Goal: Find contact information: Find contact information

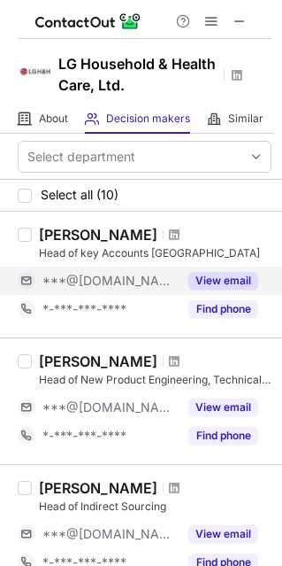
click at [235, 284] on button "View email" at bounding box center [224, 281] width 70 height 18
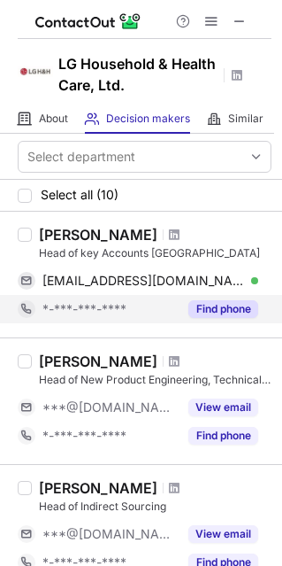
click at [229, 300] on button "Find phone" at bounding box center [224, 309] width 70 height 18
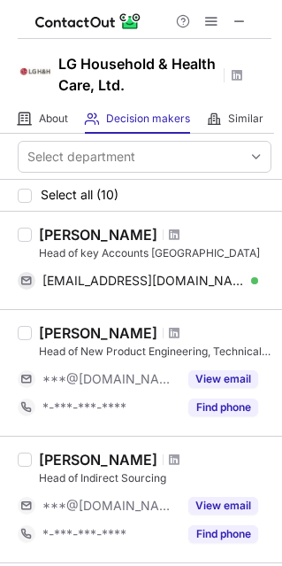
click at [42, 234] on div "Nina Warda" at bounding box center [98, 235] width 119 height 18
drag, startPoint x: 69, startPoint y: 228, endPoint x: 90, endPoint y: 225, distance: 21.5
click at [90, 226] on div "Nina Warda" at bounding box center [98, 235] width 119 height 18
click at [55, 232] on div "Nina Warda" at bounding box center [98, 235] width 119 height 18
drag, startPoint x: 39, startPoint y: 232, endPoint x: 119, endPoint y: 228, distance: 79.8
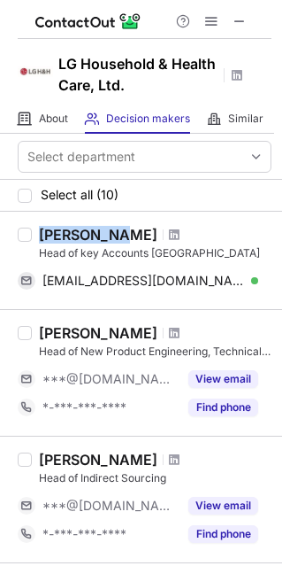
click at [119, 228] on div "Nina Warda" at bounding box center [155, 235] width 233 height 18
copy div "Nina Warda"
click at [35, 247] on div "Nina Warda Head of key Accounts North America ninawarda@yahoo.com Verified Send…" at bounding box center [152, 260] width 240 height 69
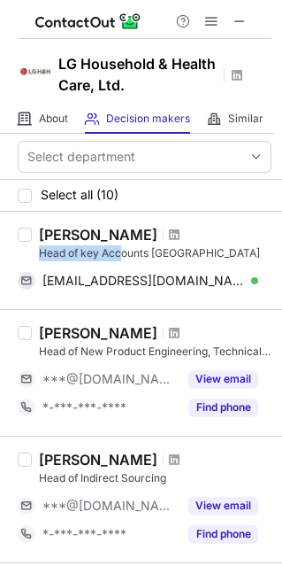
drag, startPoint x: 38, startPoint y: 251, endPoint x: 130, endPoint y: 251, distance: 92.1
click at [125, 251] on div "Nina Warda Head of key Accounts North America ninawarda@yahoo.com Verified Send…" at bounding box center [152, 260] width 240 height 69
click at [141, 258] on div "Head of key Accounts North America" at bounding box center [155, 253] width 233 height 16
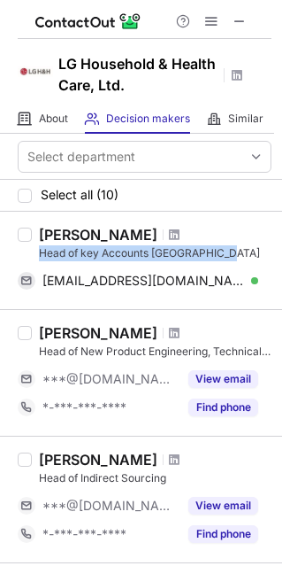
drag, startPoint x: 41, startPoint y: 249, endPoint x: 234, endPoint y: 250, distance: 193.0
click at [234, 250] on div "Head of key Accounts North America" at bounding box center [155, 253] width 233 height 16
copy div "Head of key Accounts North America"
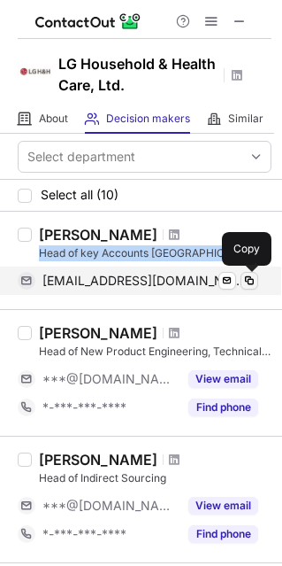
click at [254, 280] on span at bounding box center [250, 281] width 14 height 14
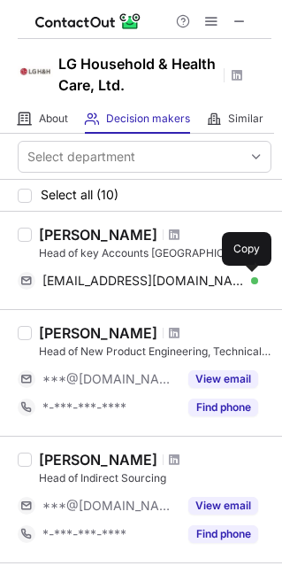
click at [59, 329] on div "[PERSON_NAME]" at bounding box center [98, 333] width 119 height 18
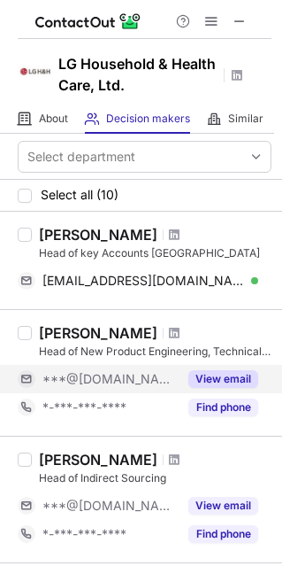
click at [210, 379] on button "View email" at bounding box center [224, 379] width 70 height 18
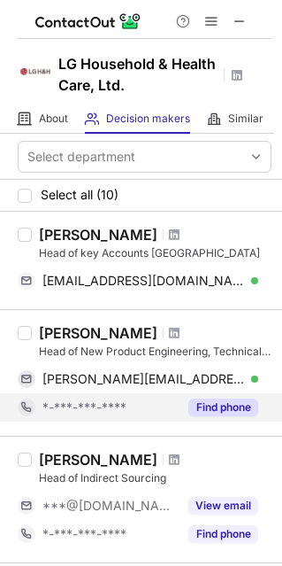
click at [230, 401] on button "Find phone" at bounding box center [224, 407] width 70 height 18
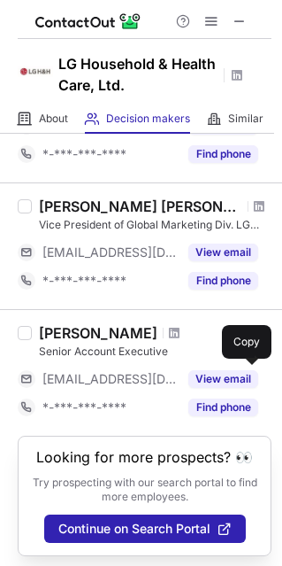
scroll to position [1042, 0]
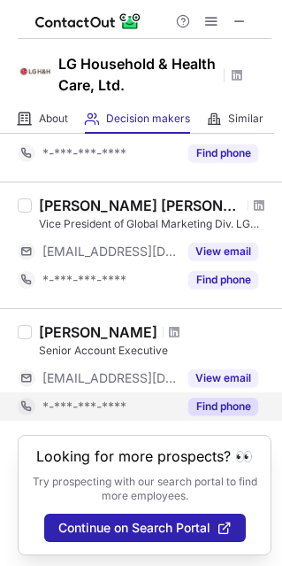
click at [222, 408] on button "Find phone" at bounding box center [224, 406] width 70 height 18
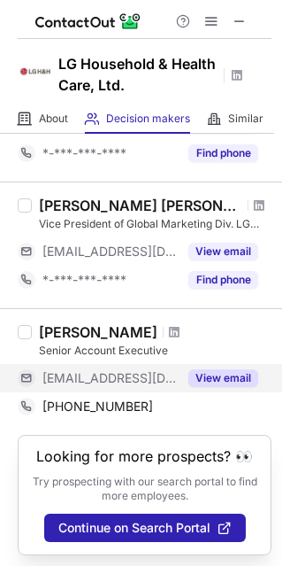
click at [227, 375] on button "View email" at bounding box center [224, 378] width 70 height 18
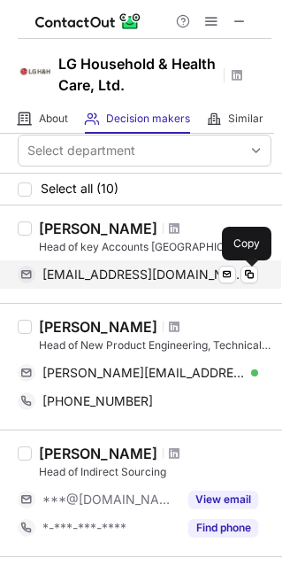
scroll to position [0, 0]
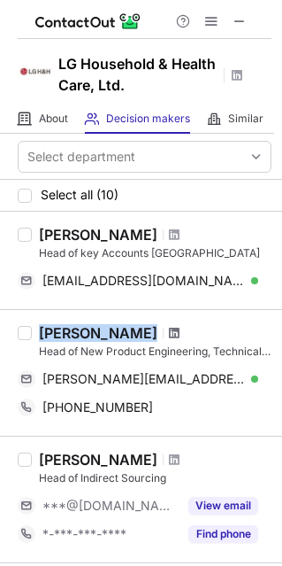
drag, startPoint x: 42, startPoint y: 328, endPoint x: 158, endPoint y: 328, distance: 115.1
click at [158, 328] on div "[PERSON_NAME]" at bounding box center [155, 333] width 233 height 18
click at [169, 328] on span at bounding box center [174, 333] width 11 height 14
drag, startPoint x: 42, startPoint y: 330, endPoint x: 140, endPoint y: 334, distance: 97.4
click at [140, 334] on div "[PERSON_NAME]" at bounding box center [155, 333] width 233 height 18
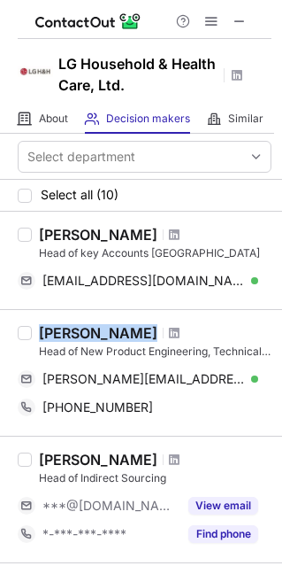
copy div "[PERSON_NAME]"
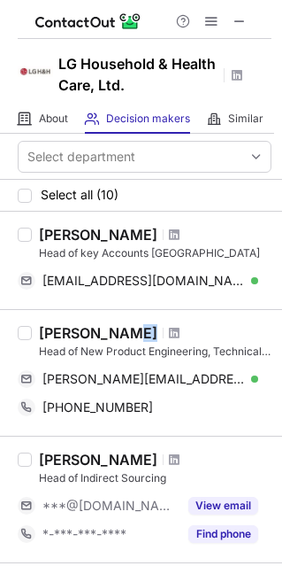
drag, startPoint x: 41, startPoint y: 345, endPoint x: 128, endPoint y: 337, distance: 88.0
click at [128, 337] on div "Derek Schmidt Head of New Product Engineering, Technical Services, and Beauty S…" at bounding box center [155, 341] width 233 height 35
click at [128, 338] on div "[PERSON_NAME]" at bounding box center [98, 333] width 119 height 18
drag, startPoint x: 40, startPoint y: 345, endPoint x: 54, endPoint y: 348, distance: 14.4
click at [43, 344] on div "Head of New Product Engineering, Technical Services, and Beauty Sourcing" at bounding box center [155, 351] width 233 height 16
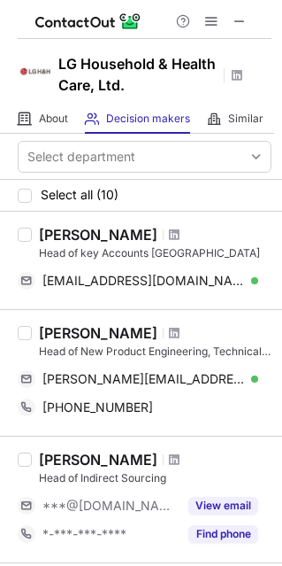
click at [50, 345] on div "Head of New Product Engineering, Technical Services, and Beauty Sourcing" at bounding box center [155, 351] width 233 height 16
drag, startPoint x: 54, startPoint y: 348, endPoint x: 151, endPoint y: 351, distance: 97.4
click at [151, 351] on div "Head of New Product Engineering, Technical Services, and Beauty Sourcing" at bounding box center [155, 351] width 233 height 16
click at [139, 360] on div "Derek Schmidt Head of New Product Engineering, Technical Services, and Beauty S…" at bounding box center [152, 372] width 240 height 97
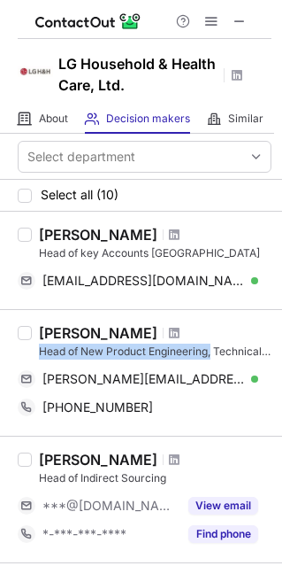
drag, startPoint x: 37, startPoint y: 349, endPoint x: 215, endPoint y: 351, distance: 178.0
click at [215, 351] on div "Derek Schmidt Head of New Product Engineering, Technical Services, and Beauty S…" at bounding box center [152, 372] width 240 height 97
copy div "Head of New Product Engineering,"
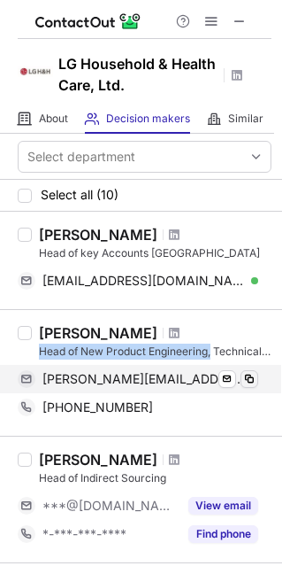
click at [251, 375] on span at bounding box center [250, 379] width 14 height 14
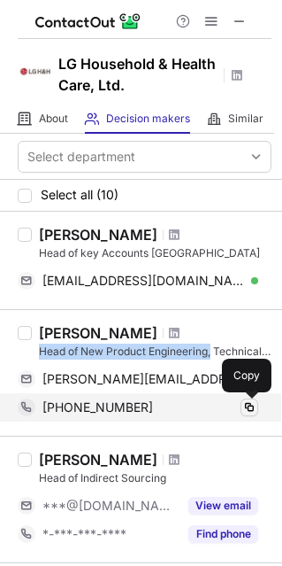
click at [248, 414] on button at bounding box center [250, 407] width 18 height 18
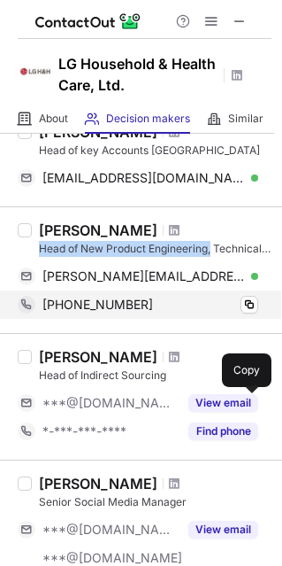
scroll to position [177, 0]
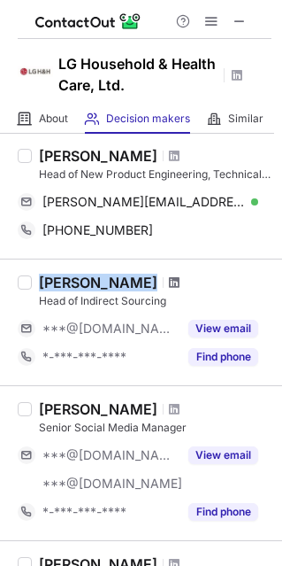
drag, startPoint x: 42, startPoint y: 278, endPoint x: 164, endPoint y: 281, distance: 121.3
click at [164, 281] on div "Timothy Ponzio" at bounding box center [155, 283] width 233 height 18
copy div "Timothy Ponzio"
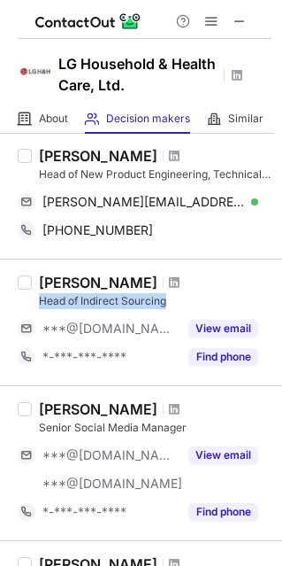
drag, startPoint x: 35, startPoint y: 296, endPoint x: 181, endPoint y: 305, distance: 146.4
click at [181, 305] on div "Timothy Ponzio Head of Indirect Sourcing ***@gmail.com View email *-***-***-***…" at bounding box center [152, 322] width 240 height 97
click at [181, 305] on div "Head of Indirect Sourcing" at bounding box center [155, 301] width 233 height 16
drag, startPoint x: 42, startPoint y: 297, endPoint x: 182, endPoint y: 296, distance: 140.8
click at [182, 296] on div "Head of Indirect Sourcing" at bounding box center [155, 301] width 233 height 16
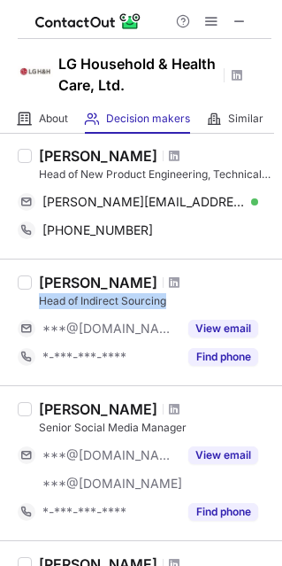
click at [182, 296] on div "Head of Indirect Sourcing" at bounding box center [155, 301] width 233 height 16
drag, startPoint x: 38, startPoint y: 297, endPoint x: 177, endPoint y: 291, distance: 139.1
click at [177, 293] on div "Head of Indirect Sourcing" at bounding box center [155, 301] width 233 height 16
copy div "Head of Indirect Sourcing"
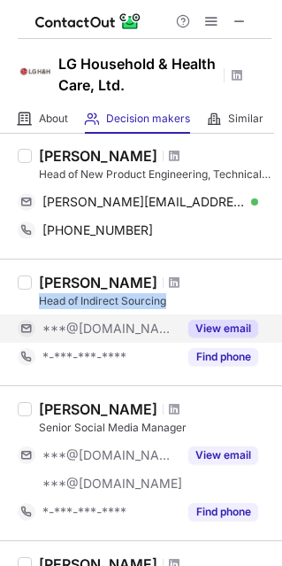
click at [217, 328] on button "View email" at bounding box center [224, 329] width 70 height 18
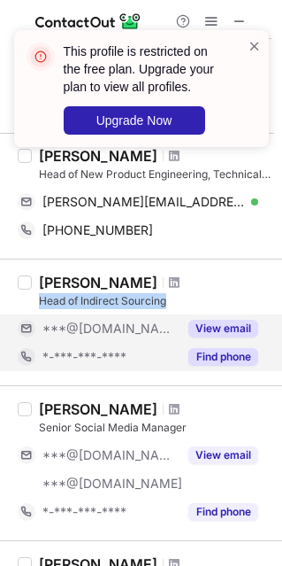
click at [234, 357] on button "Find phone" at bounding box center [224, 357] width 70 height 18
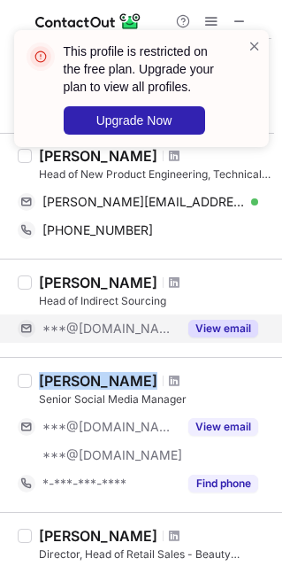
drag, startPoint x: 38, startPoint y: 375, endPoint x: 140, endPoint y: 376, distance: 101.8
click at [140, 376] on div "Brittany Grace" at bounding box center [155, 381] width 233 height 18
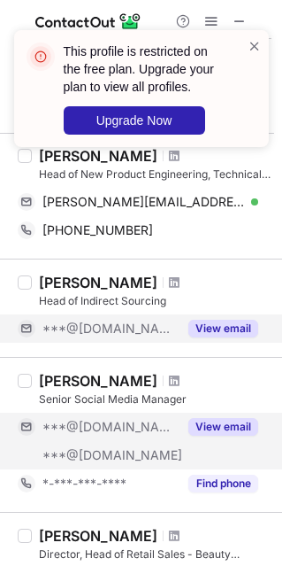
click at [220, 420] on button "View email" at bounding box center [224, 427] width 70 height 18
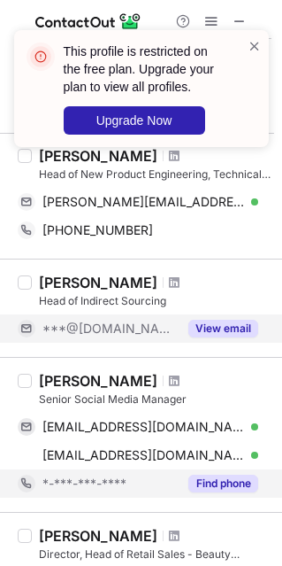
click at [229, 477] on button "Find phone" at bounding box center [224, 483] width 70 height 18
click at [178, 477] on div "*-***-***-****" at bounding box center [109, 483] width 135 height 16
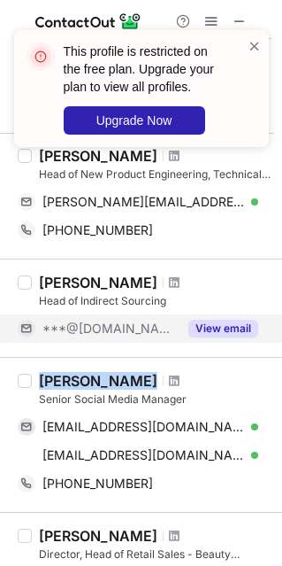
drag, startPoint x: 41, startPoint y: 374, endPoint x: 140, endPoint y: 373, distance: 99.2
click at [140, 373] on div "Brittany Grace" at bounding box center [155, 381] width 233 height 18
copy div "Brittany Grace"
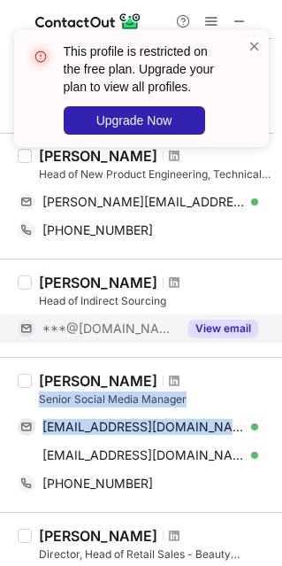
drag, startPoint x: 38, startPoint y: 397, endPoint x: 189, endPoint y: 408, distance: 150.9
click at [189, 408] on div "Brittany Grace Senior Social Media Manager brittoon2@gmail.com Verified Send em…" at bounding box center [152, 435] width 240 height 126
click at [208, 403] on div "Senior Social Media Manager" at bounding box center [155, 399] width 233 height 16
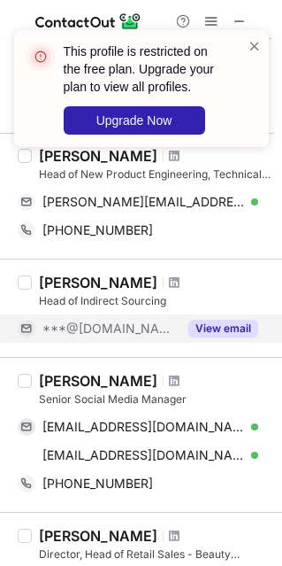
click at [39, 393] on div "Senior Social Media Manager" at bounding box center [155, 399] width 233 height 16
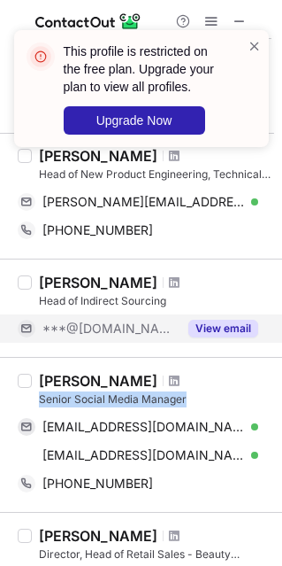
drag, startPoint x: 39, startPoint y: 393, endPoint x: 193, endPoint y: 397, distance: 154.1
click at [193, 397] on div "Senior Social Media Manager" at bounding box center [155, 399] width 233 height 16
copy div "Senior Social Media Manager"
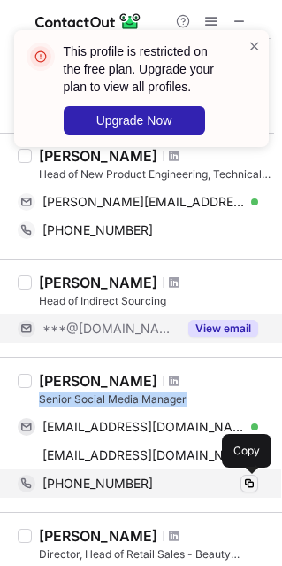
click at [252, 476] on span at bounding box center [250, 483] width 14 height 14
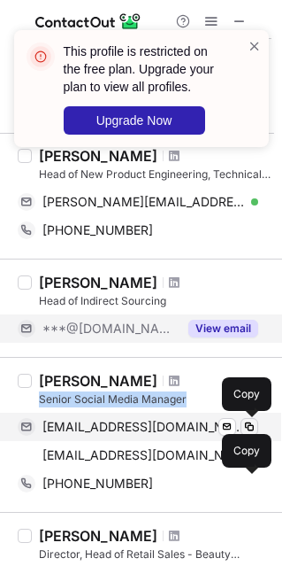
click at [257, 425] on button at bounding box center [250, 427] width 18 height 18
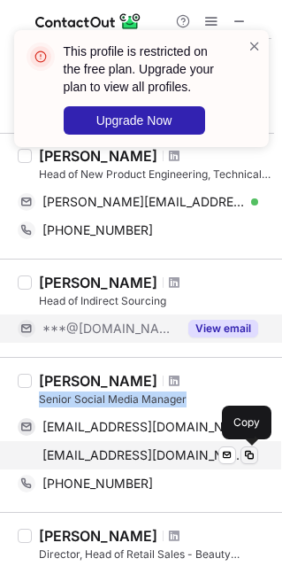
click at [254, 450] on span at bounding box center [250, 455] width 14 height 14
click at [256, 453] on span at bounding box center [250, 455] width 14 height 14
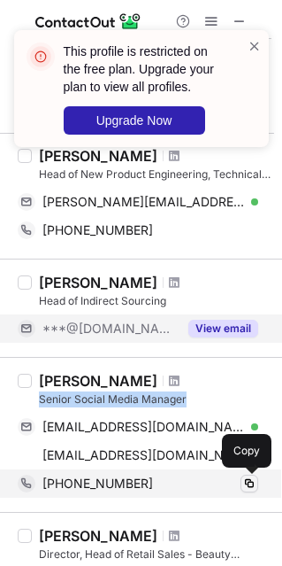
click at [254, 483] on span at bounding box center [250, 483] width 14 height 14
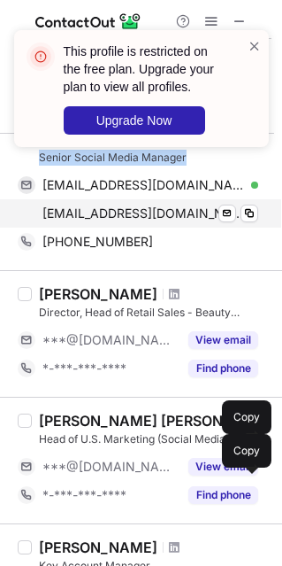
scroll to position [443, 0]
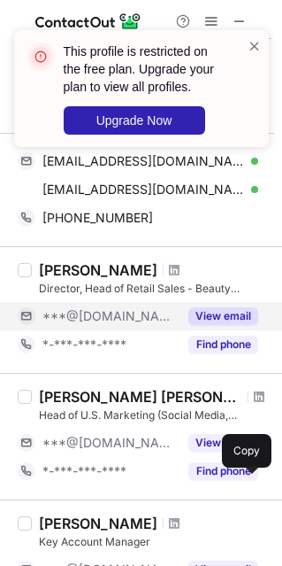
click at [237, 312] on button "View email" at bounding box center [224, 316] width 70 height 18
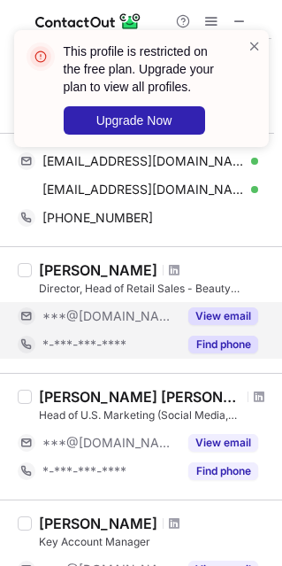
click at [231, 343] on button "Find phone" at bounding box center [224, 345] width 70 height 18
click at [178, 343] on div "*-***-***-****" at bounding box center [109, 344] width 135 height 16
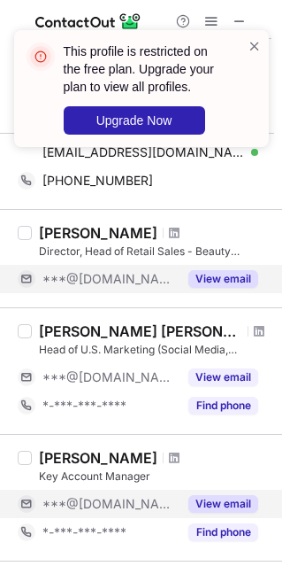
scroll to position [531, 0]
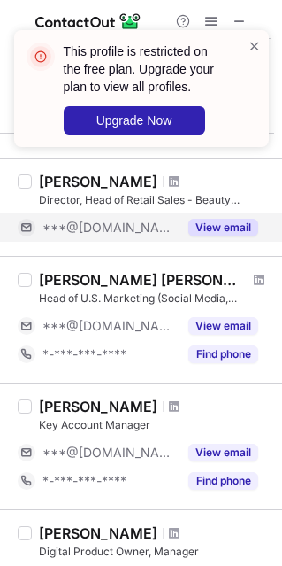
click at [218, 226] on button "View email" at bounding box center [224, 228] width 70 height 18
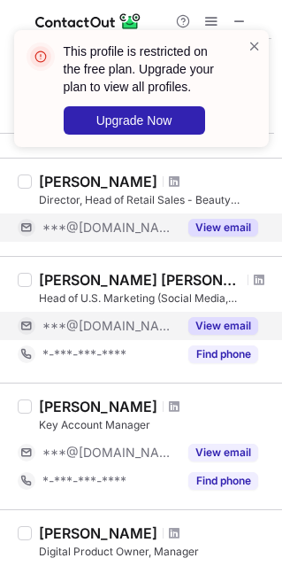
click at [226, 324] on button "View email" at bounding box center [224, 326] width 70 height 18
click at [178, 324] on div "***@gmail.com" at bounding box center [109, 326] width 135 height 16
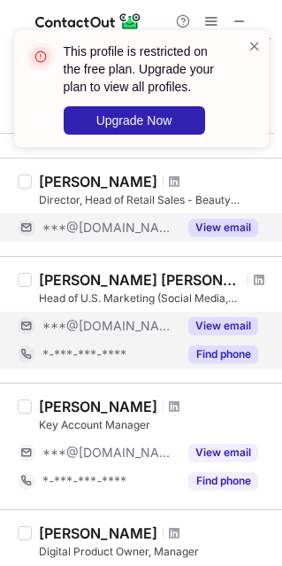
click at [229, 353] on button "Find phone" at bounding box center [224, 354] width 70 height 18
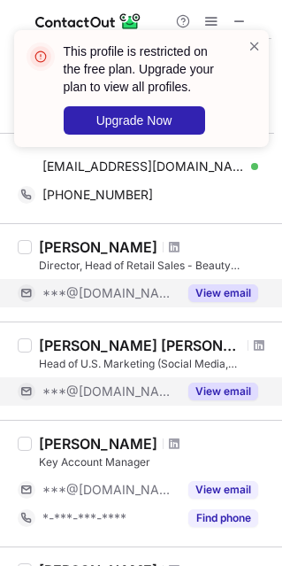
scroll to position [443, 0]
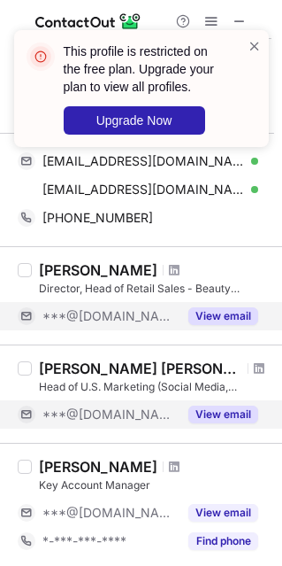
click at [40, 267] on div "Tyler Lee" at bounding box center [98, 270] width 119 height 18
click at [57, 267] on div "Tyler Lee" at bounding box center [98, 270] width 119 height 18
drag, startPoint x: 67, startPoint y: 267, endPoint x: 96, endPoint y: 270, distance: 28.5
click at [96, 270] on div "Tyler Lee" at bounding box center [98, 270] width 119 height 18
click at [96, 271] on div "Tyler Lee" at bounding box center [98, 270] width 119 height 18
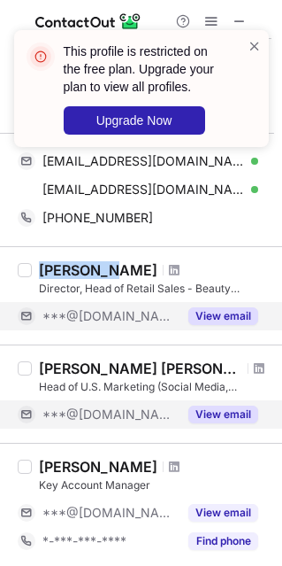
drag, startPoint x: 41, startPoint y: 262, endPoint x: 102, endPoint y: 261, distance: 61.1
click at [102, 261] on div "Tyler Lee" at bounding box center [155, 270] width 233 height 18
drag, startPoint x: 38, startPoint y: 269, endPoint x: 93, endPoint y: 261, distance: 55.5
click at [89, 261] on div "Tyler Lee Director, Head of Retail Sales - Beauty Specialty (North America) ***…" at bounding box center [152, 295] width 240 height 69
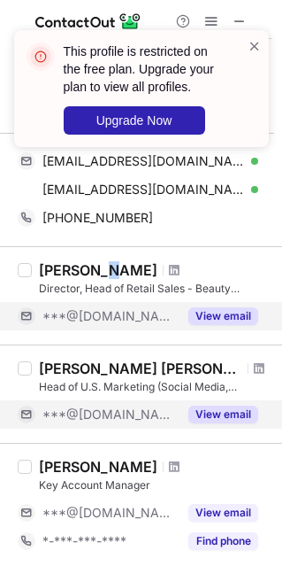
click at [101, 261] on div "Tyler Lee" at bounding box center [98, 270] width 119 height 18
click at [104, 267] on div "Tyler Lee" at bounding box center [155, 270] width 233 height 18
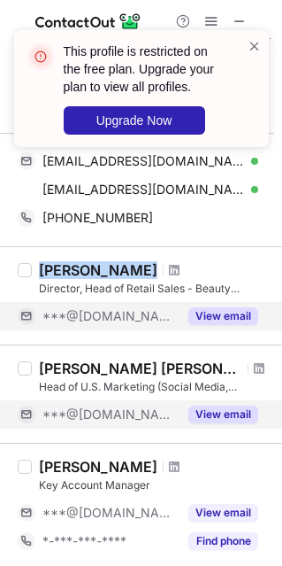
drag, startPoint x: 38, startPoint y: 262, endPoint x: 106, endPoint y: 264, distance: 68.2
click at [106, 264] on div "Tyler Lee" at bounding box center [155, 270] width 233 height 18
click at [163, 265] on div at bounding box center [175, 270] width 24 height 11
drag, startPoint x: 40, startPoint y: 262, endPoint x: 101, endPoint y: 254, distance: 61.6
click at [101, 254] on div "Tyler Lee Director, Head of Retail Sales - Beauty Specialty (North America) ***…" at bounding box center [141, 295] width 282 height 98
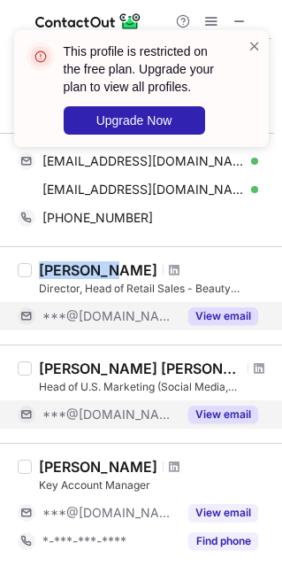
copy div "Tyler Lee"
click at [39, 292] on div "Director, Head of Retail Sales - Beauty Specialty (North America)" at bounding box center [155, 289] width 233 height 16
drag, startPoint x: 38, startPoint y: 282, endPoint x: 239, endPoint y: 284, distance: 201.0
click at [239, 284] on div "Tyler Lee Director, Head of Retail Sales - Beauty Specialty (North America) ***…" at bounding box center [152, 295] width 240 height 69
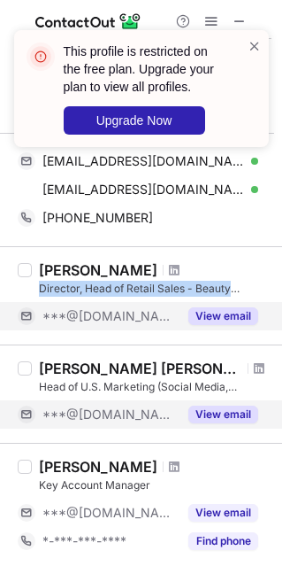
click at [239, 284] on div "Director, Head of Retail Sales - Beauty Specialty (North America)" at bounding box center [155, 289] width 233 height 16
drag, startPoint x: 40, startPoint y: 283, endPoint x: 235, endPoint y: 286, distance: 195.7
click at [235, 286] on div "Director, Head of Retail Sales - Beauty Specialty (North America)" at bounding box center [155, 289] width 233 height 16
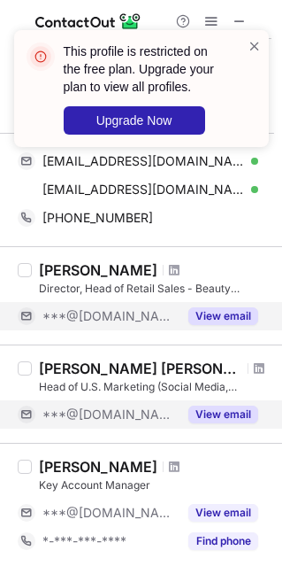
click at [235, 287] on div "Director, Head of Retail Sales - Beauty Specialty (North America)" at bounding box center [155, 289] width 233 height 16
click at [47, 284] on div "Director, Head of Retail Sales - Beauty Specialty (North America)" at bounding box center [155, 289] width 233 height 16
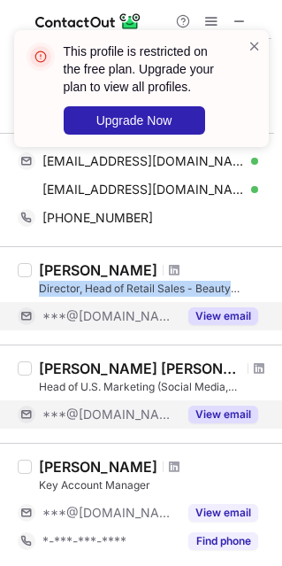
drag, startPoint x: 40, startPoint y: 283, endPoint x: 244, endPoint y: 295, distance: 204.8
click at [244, 295] on div "Director, Head of Retail Sales - Beauty Specialty (North America)" at bounding box center [155, 289] width 233 height 16
click at [244, 295] on div "Tyler Lee Director, Head of Retail Sales - Beauty Specialty (North America) ***…" at bounding box center [152, 295] width 240 height 69
drag, startPoint x: 38, startPoint y: 285, endPoint x: 235, endPoint y: 282, distance: 196.6
click at [235, 282] on div "Director, Head of Retail Sales - Beauty Specialty (North America)" at bounding box center [155, 289] width 233 height 16
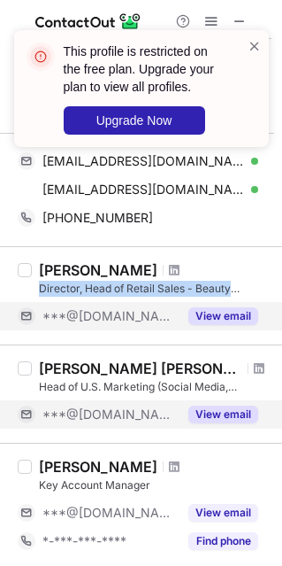
click at [235, 282] on div "Director, Head of Retail Sales - Beauty Specialty (North America)" at bounding box center [155, 289] width 233 height 16
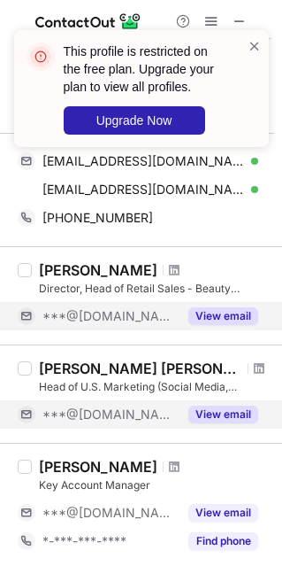
click at [42, 285] on div "Director, Head of Retail Sales - Beauty Specialty (North America)" at bounding box center [155, 289] width 233 height 16
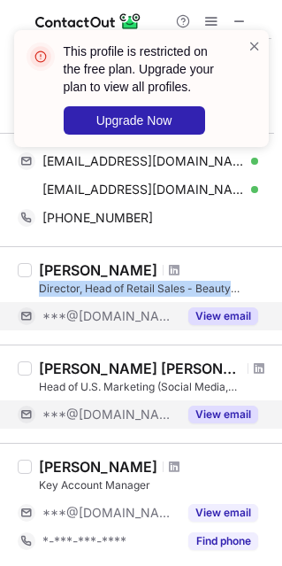
drag, startPoint x: 38, startPoint y: 288, endPoint x: 241, endPoint y: 291, distance: 202.8
click at [241, 291] on div "Tyler Lee Director, Head of Retail Sales - Beauty Specialty (North America) ***…" at bounding box center [152, 295] width 240 height 69
click at [242, 292] on div "Director, Head of Retail Sales - Beauty Specialty (North America)" at bounding box center [155, 289] width 233 height 16
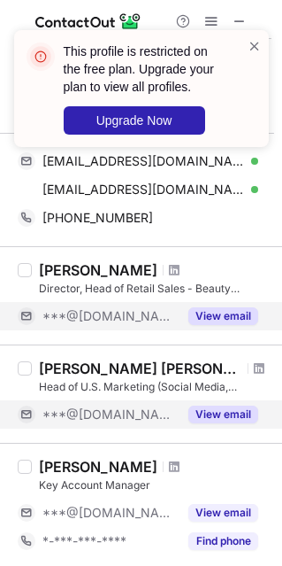
drag, startPoint x: 37, startPoint y: 286, endPoint x: 197, endPoint y: 277, distance: 159.6
click at [197, 277] on div "Tyler Lee Director, Head of Retail Sales - Beauty Specialty (North America) ***…" at bounding box center [152, 295] width 240 height 69
click at [101, 283] on div "Director, Head of Retail Sales - Beauty Specialty (North America)" at bounding box center [155, 289] width 233 height 16
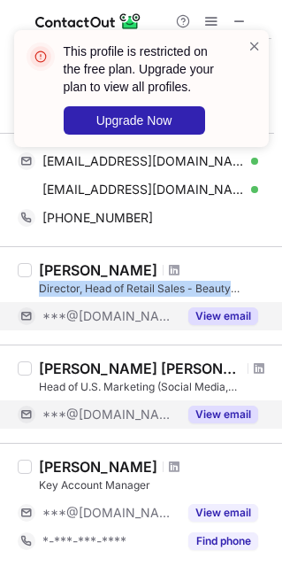
drag, startPoint x: 41, startPoint y: 286, endPoint x: 246, endPoint y: 293, distance: 205.5
click at [246, 293] on div "Director, Head of Retail Sales - Beauty Specialty (North America)" at bounding box center [155, 289] width 233 height 16
copy div "Director, Head of Retail Sales - Beauty"
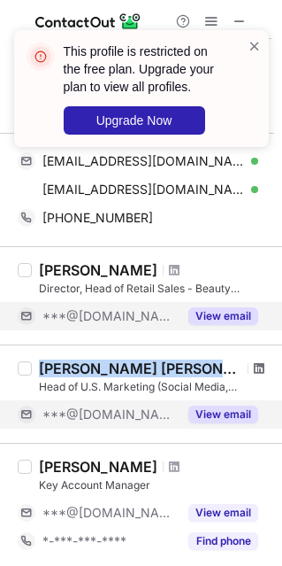
drag, startPoint x: 42, startPoint y: 365, endPoint x: 216, endPoint y: 368, distance: 174.4
click at [216, 368] on div "Jaime Kaufman Dennis" at bounding box center [155, 368] width 233 height 18
click at [254, 368] on span at bounding box center [259, 368] width 11 height 14
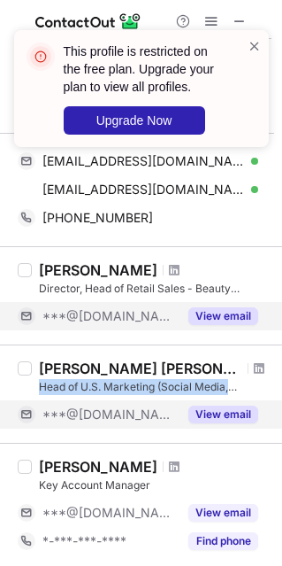
drag, startPoint x: 38, startPoint y: 386, endPoint x: 234, endPoint y: 388, distance: 195.6
click at [234, 388] on div "Head of U.S. Marketing (Social Media, Influencers, Talent, and PR)" at bounding box center [155, 387] width 233 height 16
drag, startPoint x: 39, startPoint y: 383, endPoint x: 234, endPoint y: 388, distance: 194.8
click at [234, 388] on div "Head of U.S. Marketing (Social Media, Influencers, Talent, and PR)" at bounding box center [155, 387] width 233 height 16
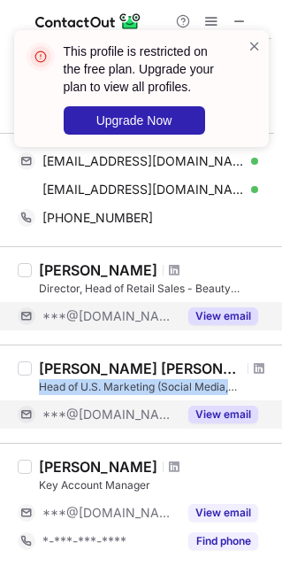
click at [235, 388] on div "Head of U.S. Marketing (Social Media, Influencers, Talent, and PR)" at bounding box center [155, 387] width 233 height 16
drag, startPoint x: 40, startPoint y: 381, endPoint x: 233, endPoint y: 382, distance: 193.0
click at [233, 382] on div "Head of U.S. Marketing (Social Media, Influencers, Talent, and PR)" at bounding box center [155, 387] width 233 height 16
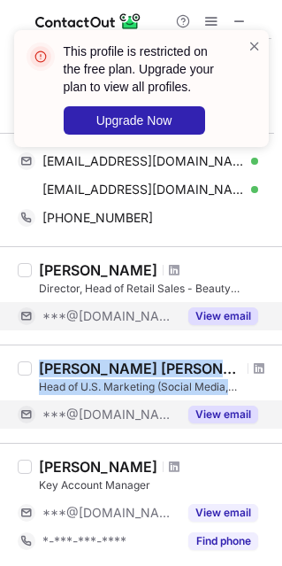
drag, startPoint x: 236, startPoint y: 382, endPoint x: 27, endPoint y: 392, distance: 210.0
click at [27, 392] on div "Jaime Kaufman Dennis Head of U.S. Marketing (Social Media, Influencers, Talent,…" at bounding box center [141, 393] width 282 height 98
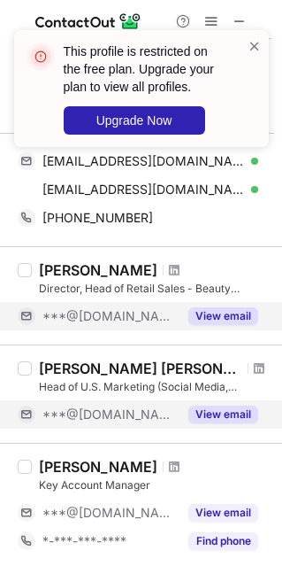
click at [27, 392] on label at bounding box center [25, 393] width 14 height 69
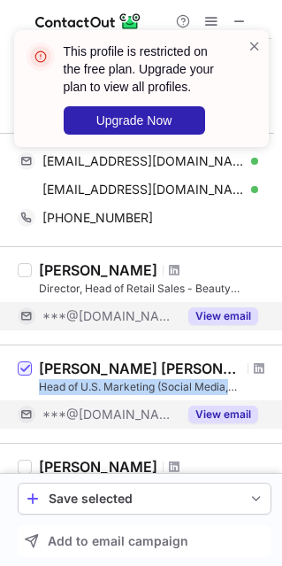
drag, startPoint x: 36, startPoint y: 384, endPoint x: 242, endPoint y: 386, distance: 205.4
click at [242, 386] on div "Jaime Kaufman Dennis Head of U.S. Marketing (Social Media, Influencers, Talent,…" at bounding box center [152, 393] width 240 height 69
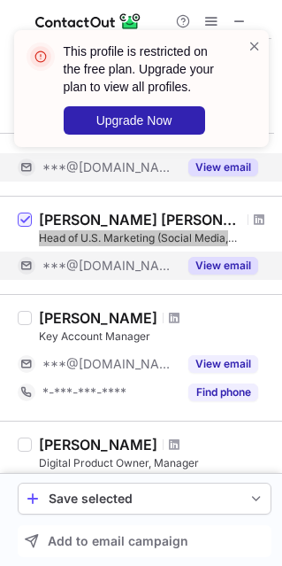
scroll to position [620, 0]
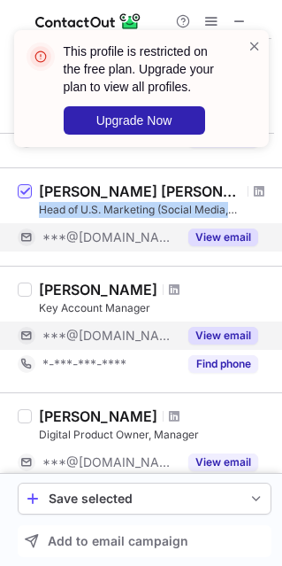
click at [238, 327] on button "View email" at bounding box center [224, 336] width 70 height 18
click at [178, 328] on div "***@gmail.com" at bounding box center [109, 336] width 135 height 16
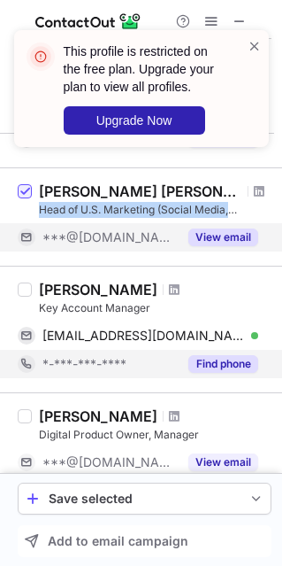
click at [217, 361] on button "Find phone" at bounding box center [224, 364] width 70 height 18
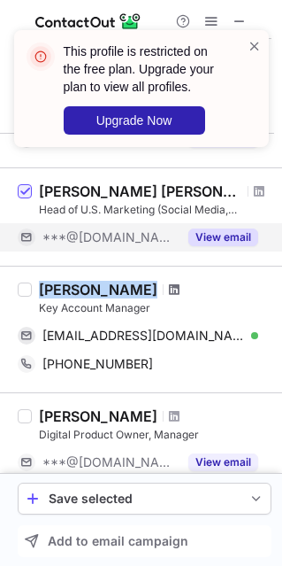
drag, startPoint x: 42, startPoint y: 280, endPoint x: 147, endPoint y: 285, distance: 105.5
click at [147, 285] on div "Saahil Kapoor" at bounding box center [155, 290] width 233 height 18
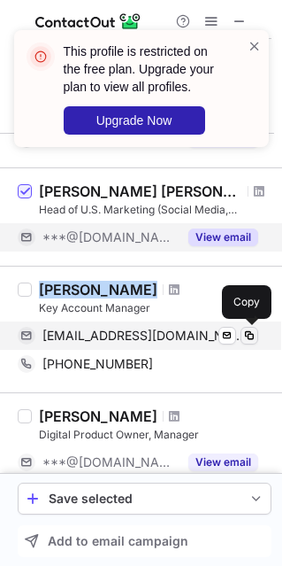
click at [251, 336] on span at bounding box center [250, 335] width 14 height 14
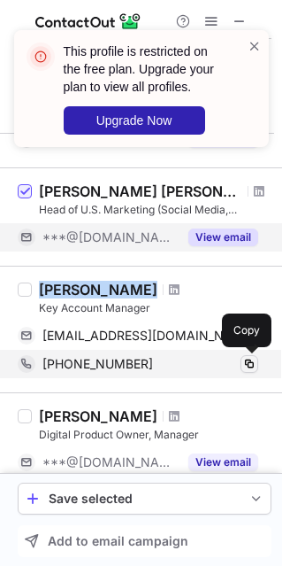
click at [256, 357] on span at bounding box center [250, 364] width 14 height 14
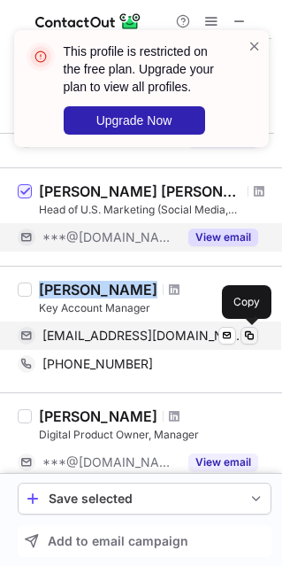
click at [250, 335] on span at bounding box center [250, 335] width 14 height 14
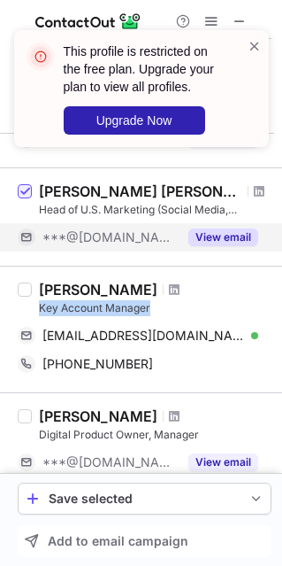
drag, startPoint x: 37, startPoint y: 300, endPoint x: 149, endPoint y: 305, distance: 111.6
click at [149, 305] on div "Saahil Kapoor Key Account Manager ksaahil76@gmail.com Verified Send email Copy …" at bounding box center [152, 329] width 240 height 97
click at [150, 305] on div "Key Account Manager" at bounding box center [155, 308] width 233 height 16
drag, startPoint x: 42, startPoint y: 305, endPoint x: 168, endPoint y: 299, distance: 126.7
click at [168, 300] on div "Key Account Manager" at bounding box center [155, 308] width 233 height 16
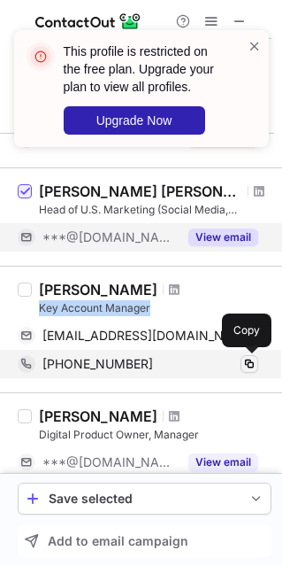
click at [245, 358] on span at bounding box center [250, 364] width 14 height 14
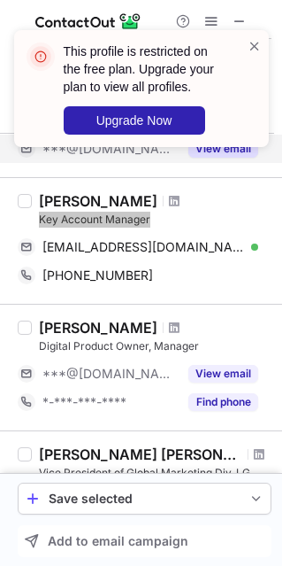
scroll to position [797, 0]
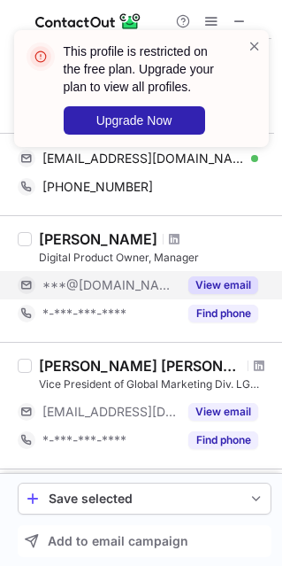
click at [220, 288] on button "View email" at bounding box center [224, 285] width 70 height 18
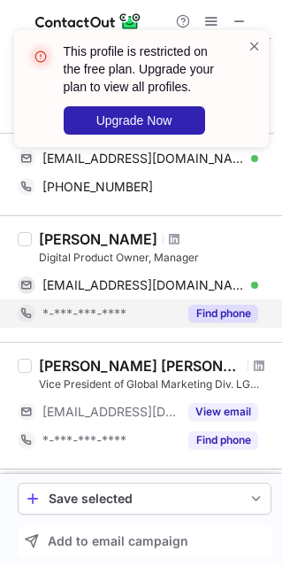
click at [228, 313] on button "Find phone" at bounding box center [224, 314] width 70 height 18
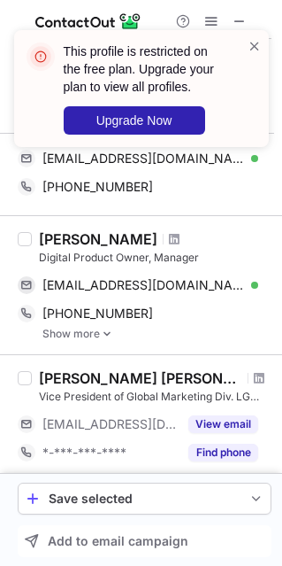
drag, startPoint x: 37, startPoint y: 230, endPoint x: 156, endPoint y: 231, distance: 118.6
click at [156, 231] on div "Clayton Johnson Digital Product Owner, Manager cjohnsonzxc@gmail.com Verified S…" at bounding box center [152, 285] width 240 height 110
click at [47, 266] on div "Clayton Johnson Digital Product Owner, Manager cjohnsonzxc@gmail.com Verified S…" at bounding box center [152, 285] width 240 height 110
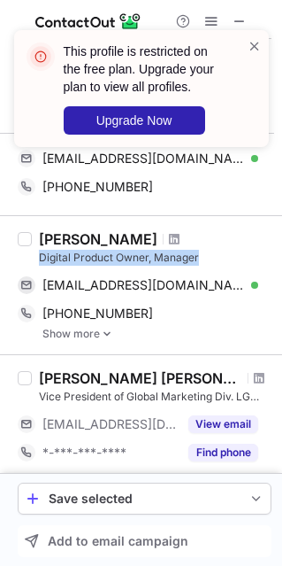
drag, startPoint x: 40, startPoint y: 249, endPoint x: 205, endPoint y: 257, distance: 165.7
click at [205, 257] on div "Digital Product Owner, Manager" at bounding box center [155, 258] width 233 height 16
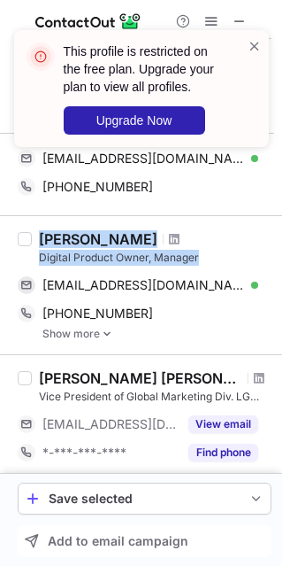
drag, startPoint x: 208, startPoint y: 249, endPoint x: 27, endPoint y: 251, distance: 180.6
click at [27, 251] on div "Clayton Johnson Digital Product Owner, Manager cjohnsonzxc@gmail.com Verified S…" at bounding box center [141, 284] width 282 height 139
click at [29, 251] on label at bounding box center [25, 285] width 14 height 110
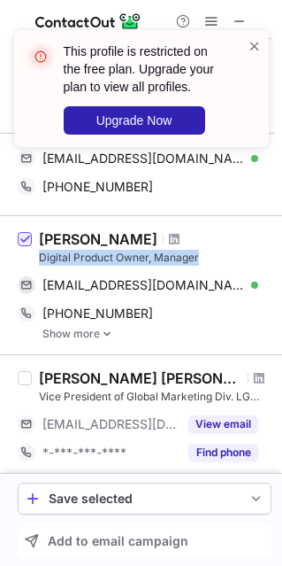
drag, startPoint x: 35, startPoint y: 251, endPoint x: 201, endPoint y: 249, distance: 165.6
click at [201, 249] on div "Clayton Johnson Digital Product Owner, Manager cjohnsonzxc@gmail.com Verified S…" at bounding box center [152, 285] width 240 height 110
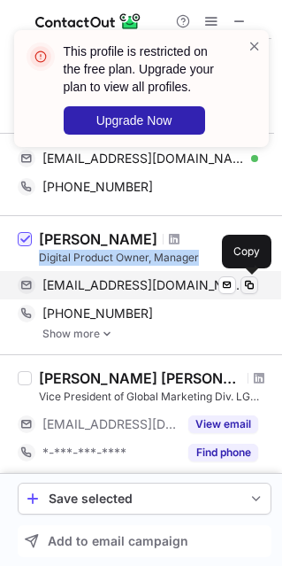
click at [251, 280] on span at bounding box center [250, 285] width 14 height 14
click at [253, 282] on span at bounding box center [250, 285] width 14 height 14
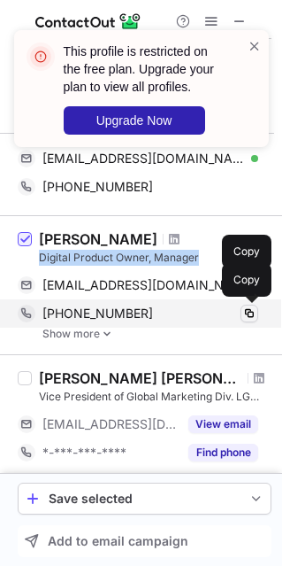
click at [249, 306] on span at bounding box center [250, 313] width 14 height 14
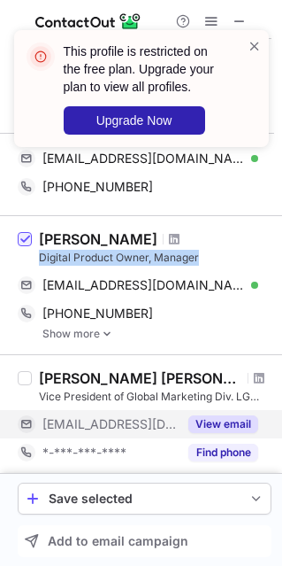
click at [234, 415] on button "View email" at bounding box center [224, 424] width 70 height 18
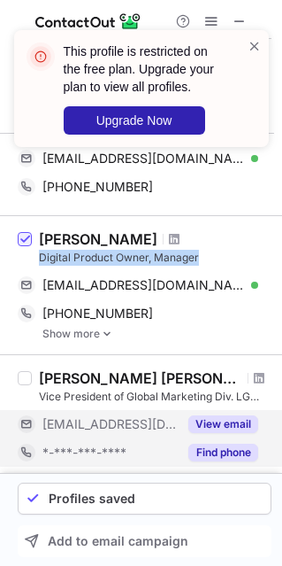
click at [234, 446] on button "Find phone" at bounding box center [224, 453] width 70 height 18
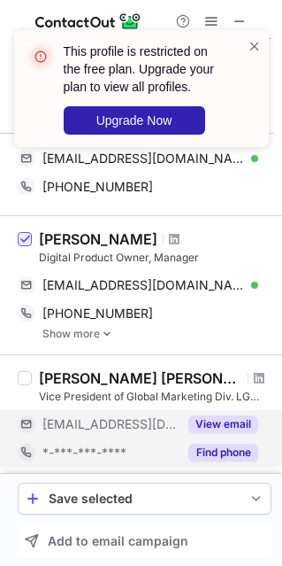
click at [242, 432] on div "View email" at bounding box center [218, 424] width 81 height 28
click at [235, 450] on button "Find phone" at bounding box center [224, 453] width 70 height 18
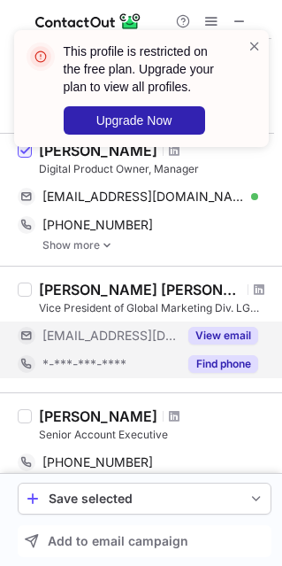
scroll to position [974, 0]
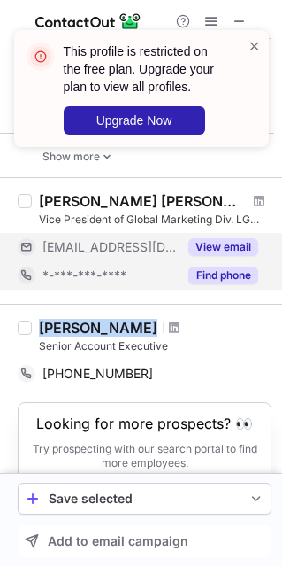
drag, startPoint x: 38, startPoint y: 319, endPoint x: 96, endPoint y: 328, distance: 58.2
click at [96, 328] on div "Xin Xie" at bounding box center [155, 328] width 233 height 18
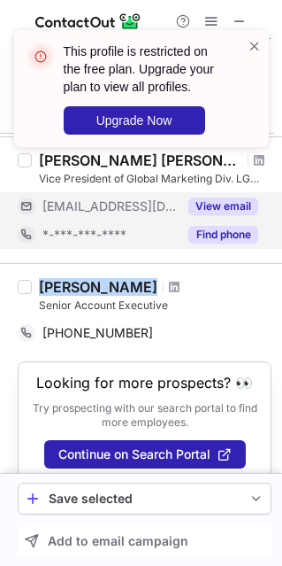
scroll to position [1033, 0]
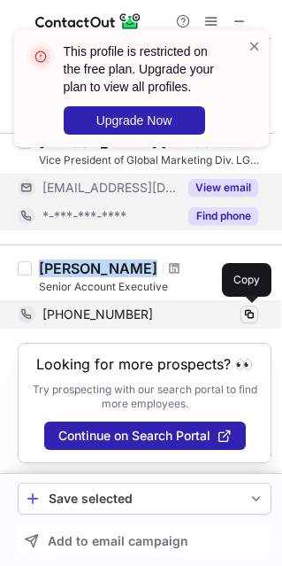
click at [245, 307] on span at bounding box center [250, 314] width 14 height 14
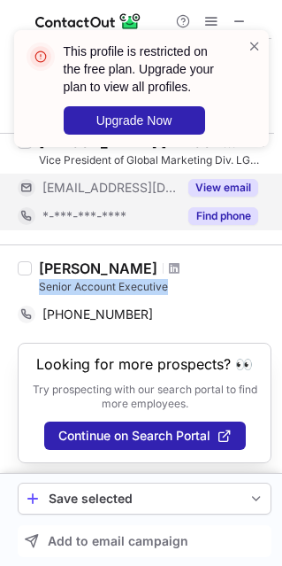
drag, startPoint x: 35, startPoint y: 280, endPoint x: 193, endPoint y: 279, distance: 157.6
click at [193, 279] on div "Xin Xie Senior Account Executive +14168367062 Copy" at bounding box center [152, 293] width 240 height 69
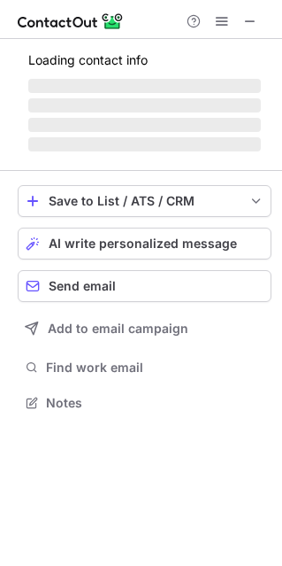
scroll to position [400, 282]
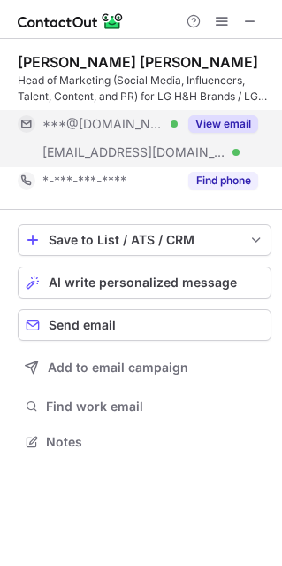
click at [226, 122] on button "View email" at bounding box center [224, 124] width 70 height 18
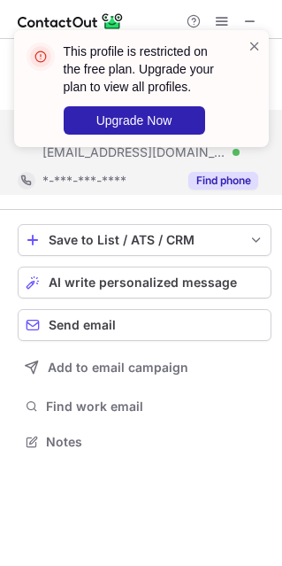
click at [254, 186] on button "Find phone" at bounding box center [224, 181] width 70 height 18
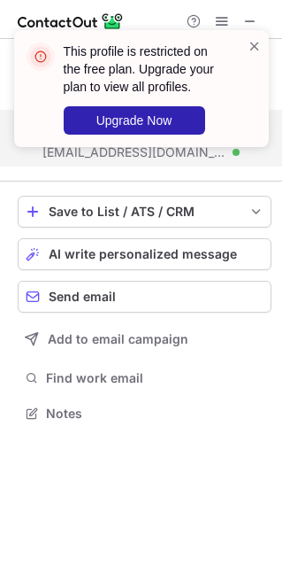
scroll to position [400, 282]
click at [258, 42] on span at bounding box center [255, 46] width 14 height 18
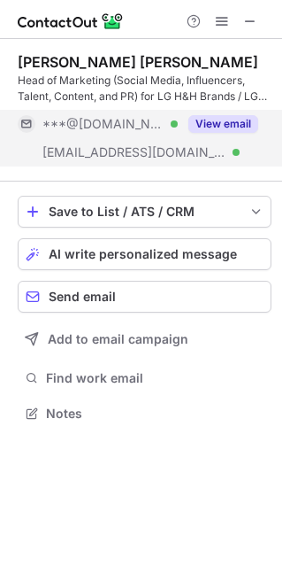
click at [224, 124] on button "View email" at bounding box center [224, 124] width 70 height 18
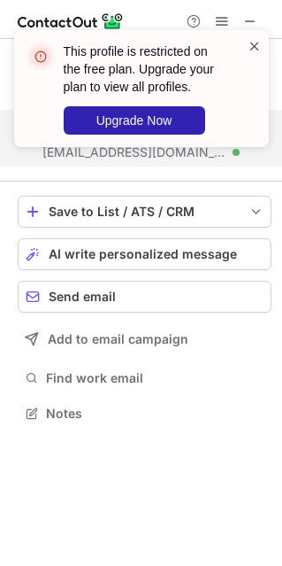
click at [256, 44] on span at bounding box center [255, 46] width 14 height 18
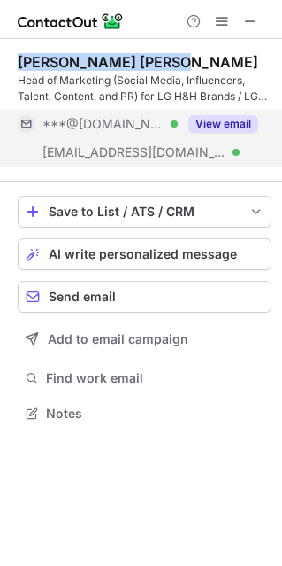
drag, startPoint x: 20, startPoint y: 61, endPoint x: 181, endPoint y: 53, distance: 160.4
click at [181, 53] on div "Jaime Kaufman Dennis" at bounding box center [145, 62] width 254 height 18
drag, startPoint x: 19, startPoint y: 61, endPoint x: 249, endPoint y: 52, distance: 229.5
click at [249, 53] on div "Jaime Kaufman Dennis" at bounding box center [145, 62] width 254 height 18
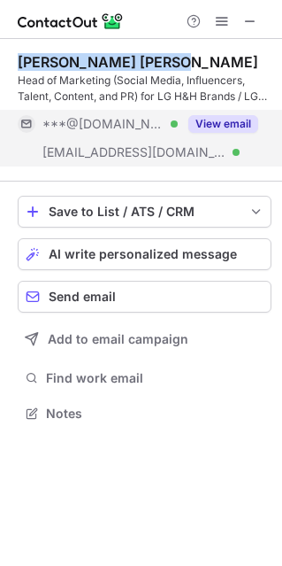
copy div "Jaime Kaufman Dennis"
